Goal: Navigation & Orientation: Go to known website

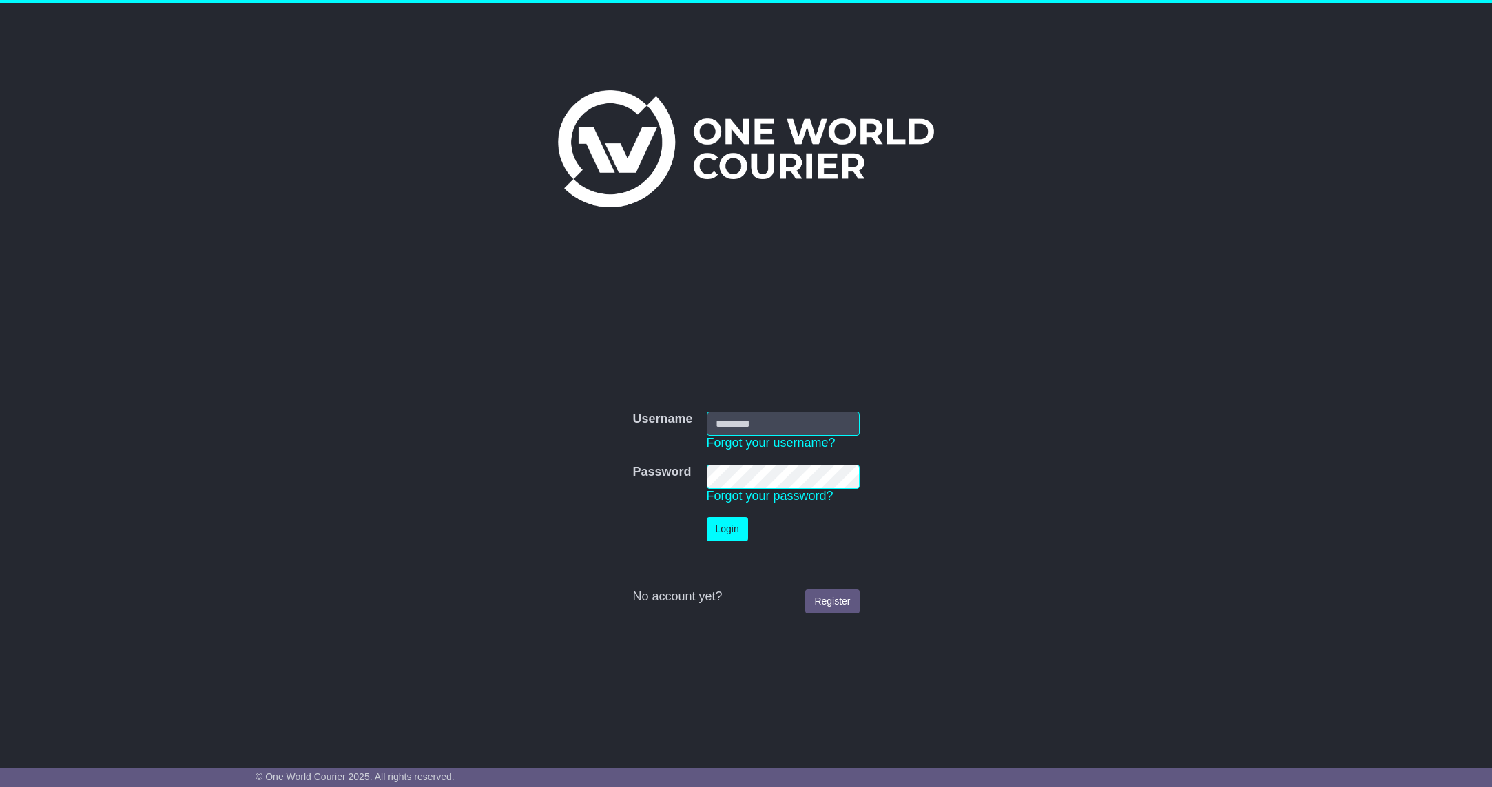
click at [0, 787] on nordpass-portal at bounding box center [0, 787] width 0 height 0
type input "**********"
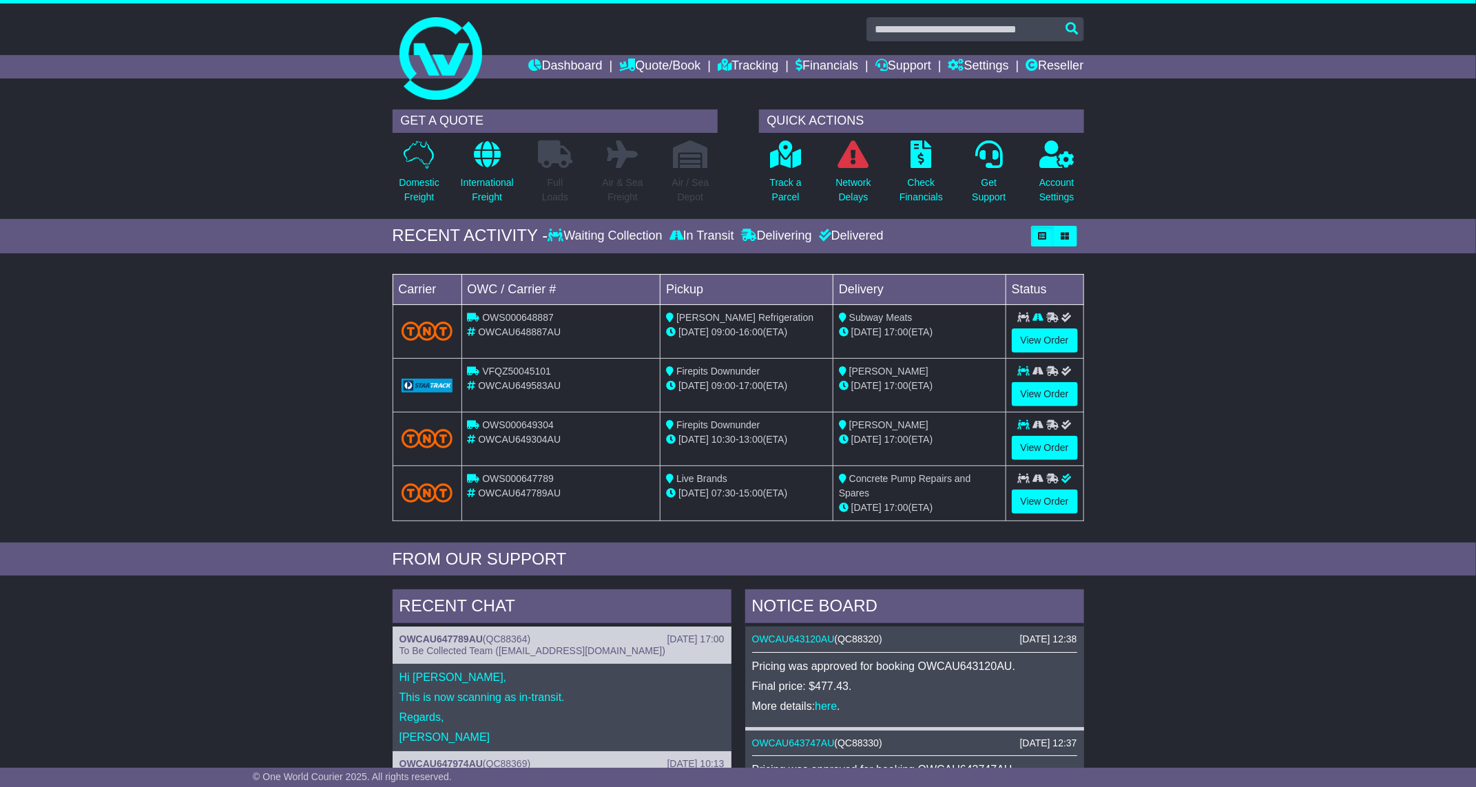
click at [193, 289] on div "Loading... No bookings found Carrier OWC / Carrier # Pickup Delivery Status OWS…" at bounding box center [738, 401] width 1476 height 282
